Goal: Navigation & Orientation: Find specific page/section

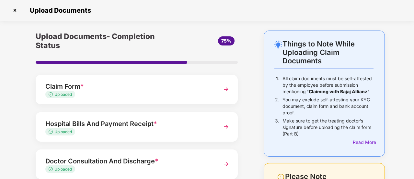
click at [15, 9] on img at bounding box center [15, 10] width 10 height 10
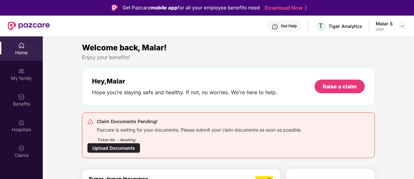
click at [290, 23] on div "Get Help" at bounding box center [289, 25] width 16 height 5
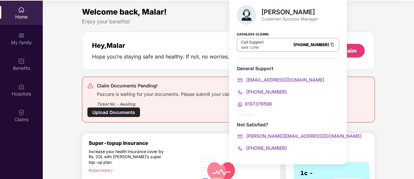
scroll to position [36, 0]
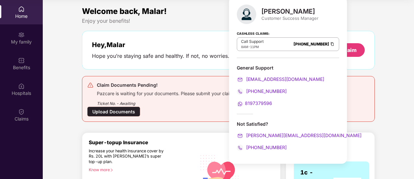
click at [184, 20] on div "Enjoy your benefits!" at bounding box center [228, 21] width 293 height 7
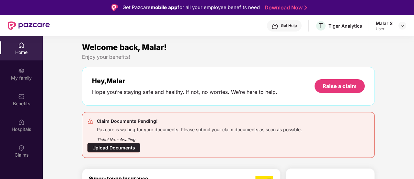
scroll to position [0, 0]
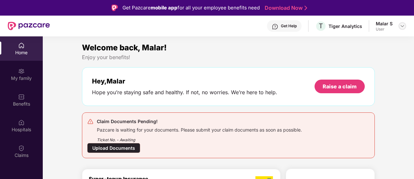
click at [405, 27] on img at bounding box center [402, 25] width 5 height 5
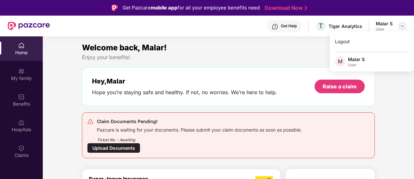
click at [405, 27] on img at bounding box center [402, 25] width 5 height 5
